Goal: Navigation & Orientation: Find specific page/section

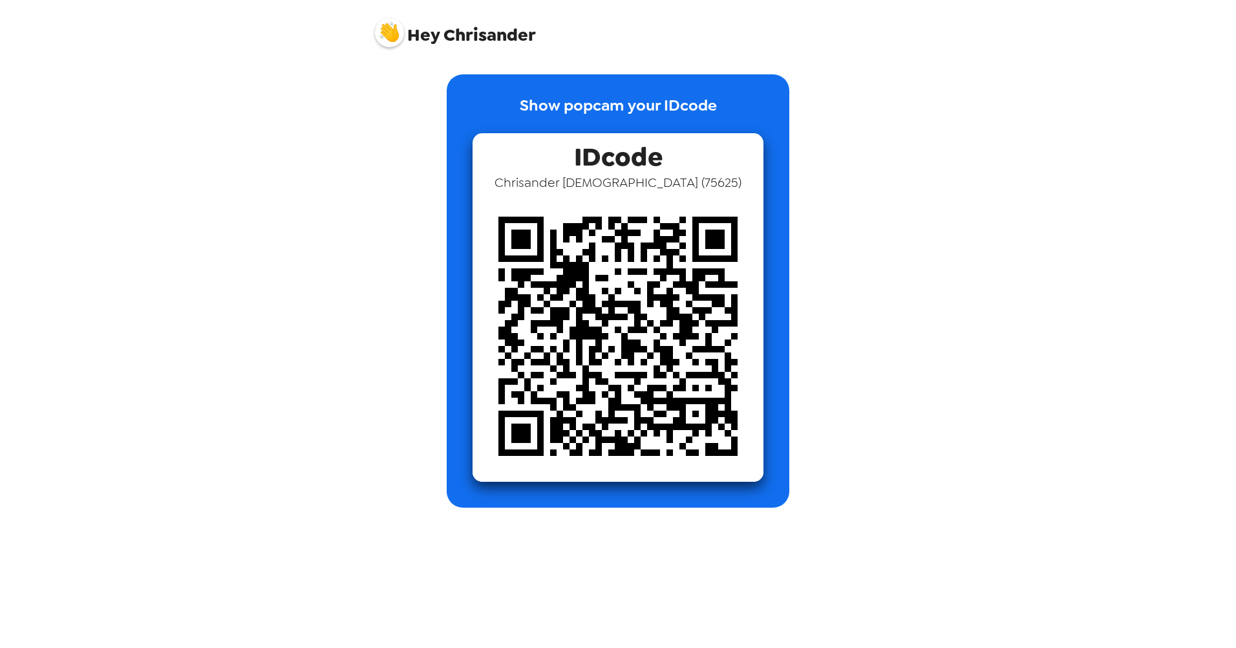
click at [390, 27] on img at bounding box center [389, 32] width 29 height 29
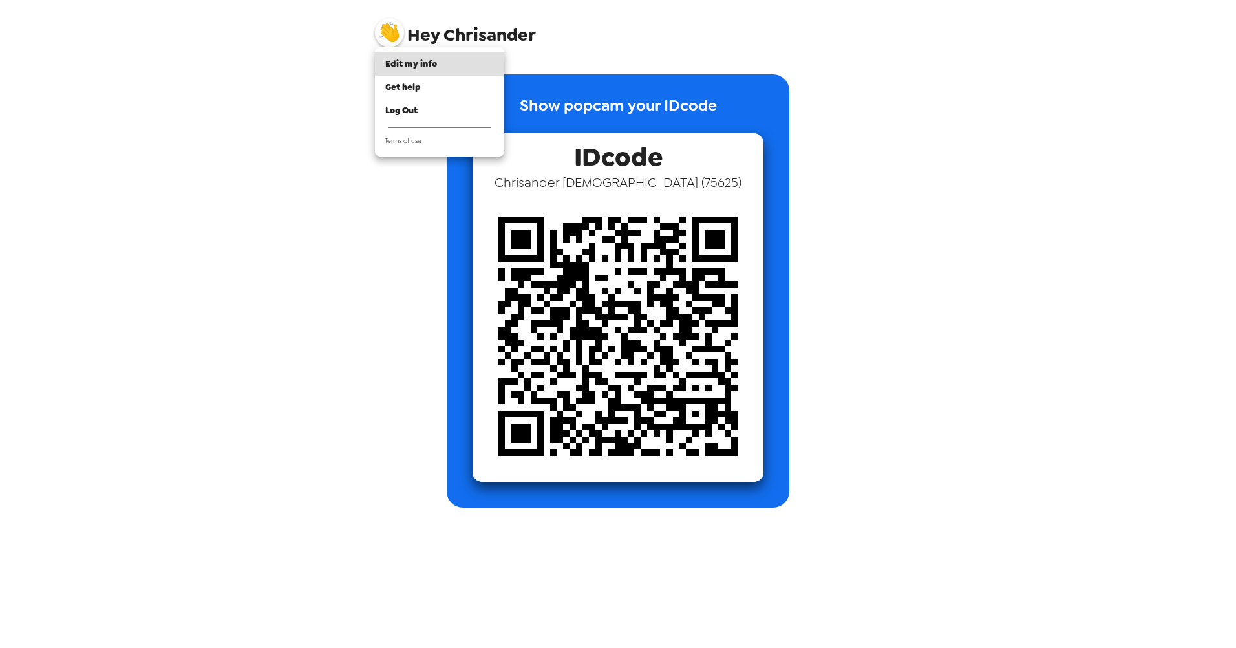
click at [908, 168] on div at bounding box center [618, 324] width 1236 height 648
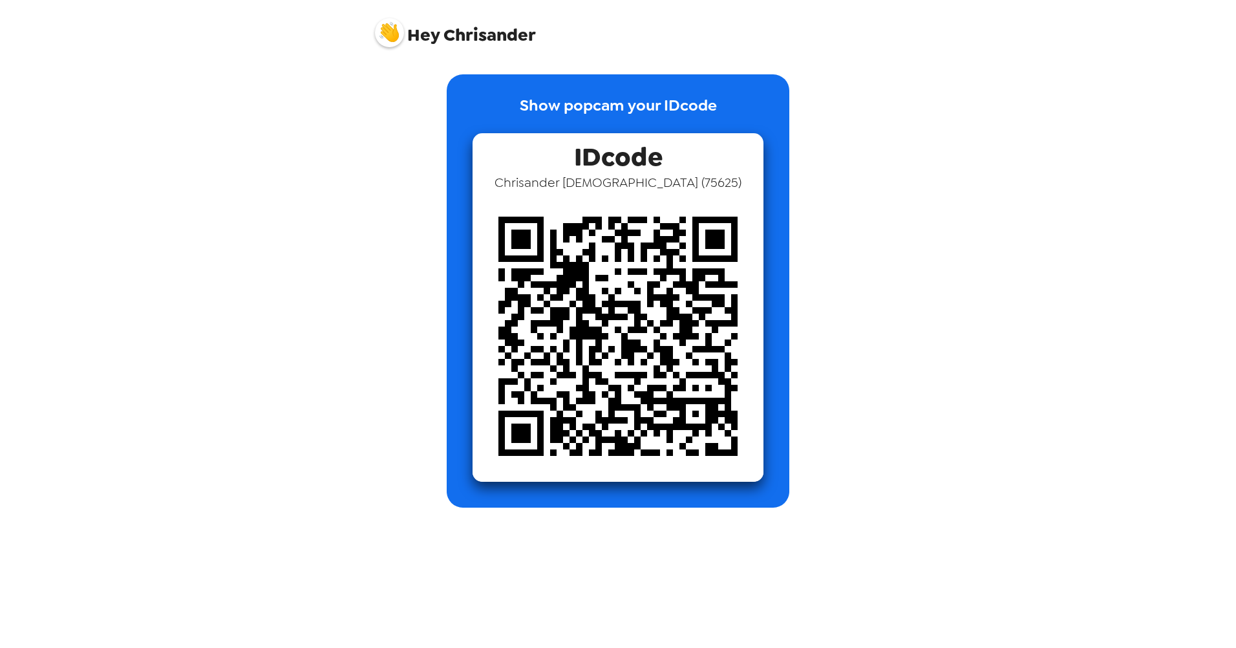
click at [746, 96] on div "Show popcam your IDcode IDcode Chrisander [PERSON_NAME] ( 75625 )" at bounding box center [618, 290] width 343 height 433
click at [392, 32] on img at bounding box center [389, 32] width 29 height 29
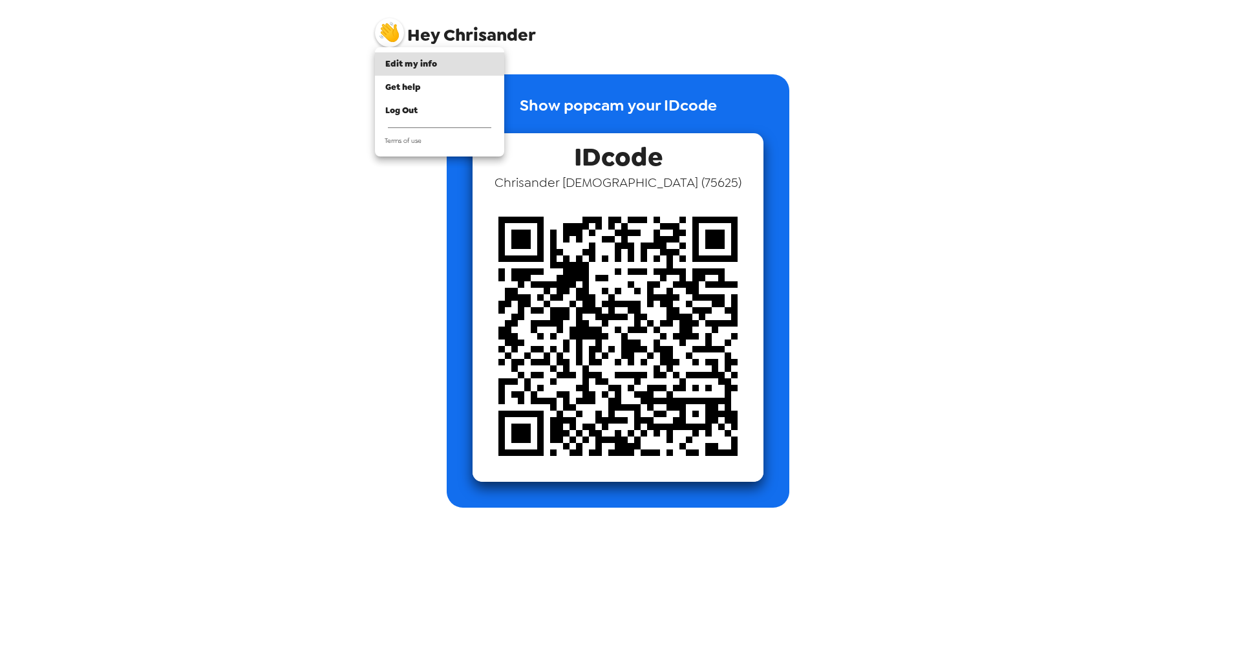
click at [326, 136] on div at bounding box center [618, 324] width 1236 height 648
